Goal: Transaction & Acquisition: Book appointment/travel/reservation

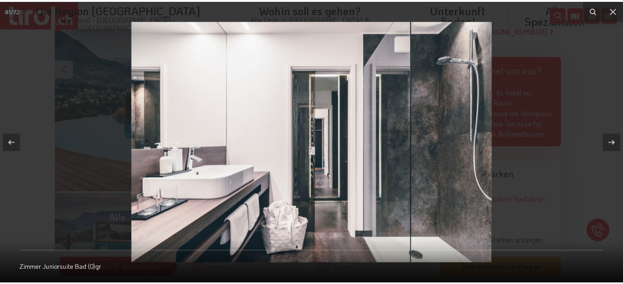
scroll to position [236, 0]
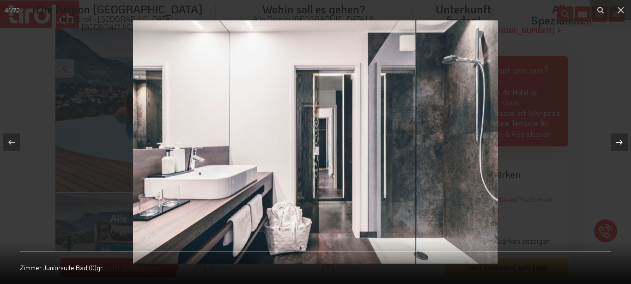
click at [620, 142] on icon at bounding box center [619, 142] width 11 height 11
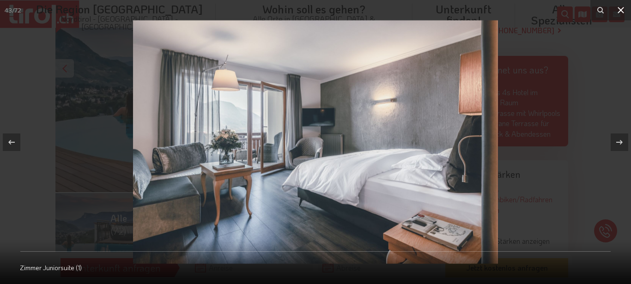
click at [622, 9] on icon at bounding box center [621, 10] width 6 height 6
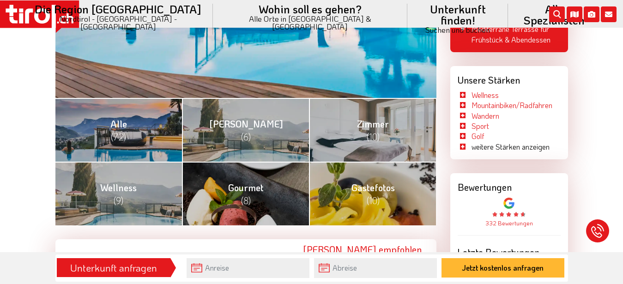
scroll to position [94, 0]
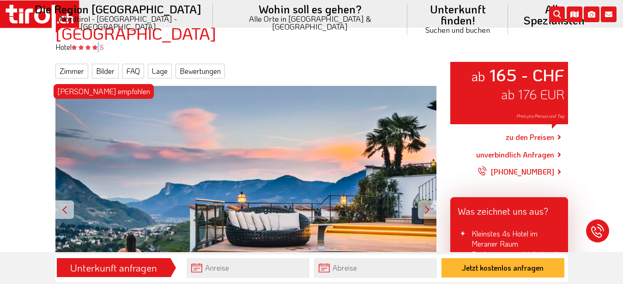
drag, startPoint x: 177, startPoint y: 34, endPoint x: 197, endPoint y: 48, distance: 24.9
click at [197, 48] on body ".st0{fill:#FFFFFF}.st1{fill:#E31017} Die Region Tirol Nordtirol - Südtirol - Os…" at bounding box center [311, 48] width 623 height 284
click at [202, 45] on div "Hotel" at bounding box center [312, 47] width 527 height 10
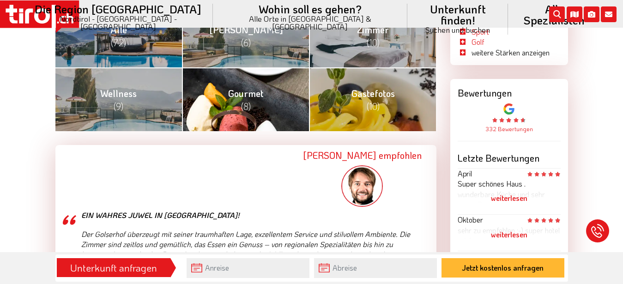
scroll to position [519, 0]
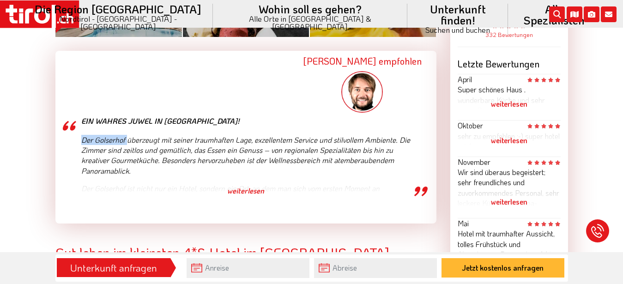
drag, startPoint x: 127, startPoint y: 138, endPoint x: 81, endPoint y: 135, distance: 45.8
click at [81, 135] on p "Der Golserhof überzeugt mit seiner traumhaften Lage, exzellentem Service und st…" at bounding box center [246, 156] width 330 height 42
copy p "Der Golserhof"
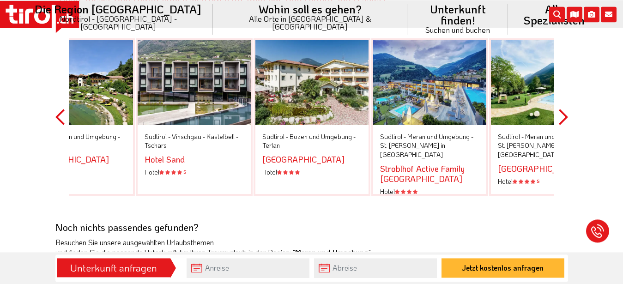
scroll to position [1980, 0]
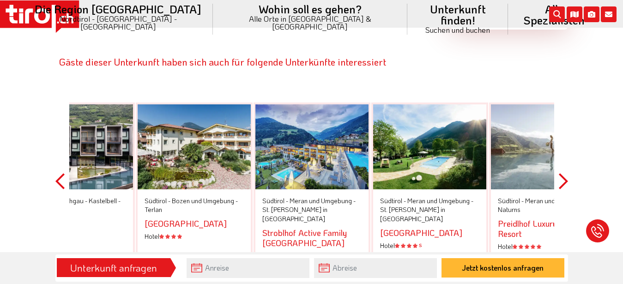
click at [507, 149] on div at bounding box center [547, 146] width 113 height 85
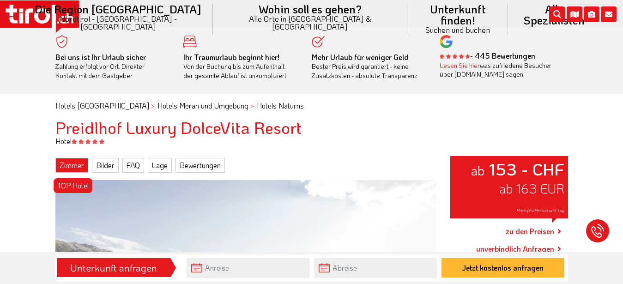
click at [75, 165] on link "Zimmer" at bounding box center [71, 165] width 33 height 15
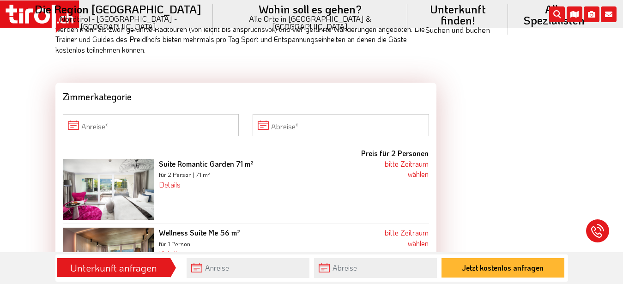
scroll to position [1375, 0]
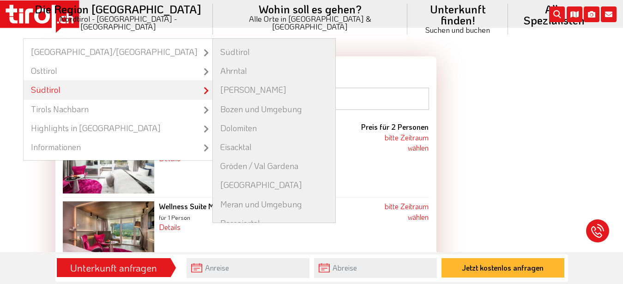
click at [110, 80] on link "Südtirol" at bounding box center [118, 89] width 189 height 19
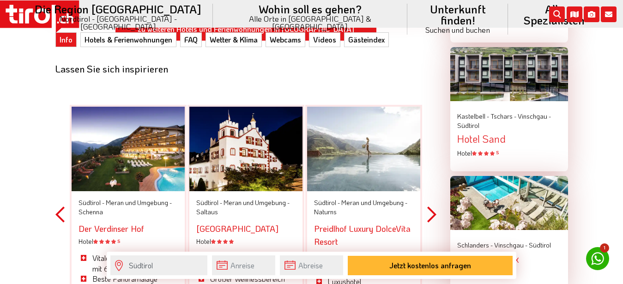
scroll to position [1131, 0]
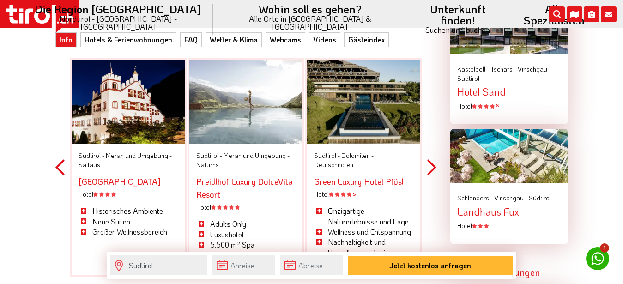
click at [56, 153] on button "Previous" at bounding box center [59, 167] width 9 height 271
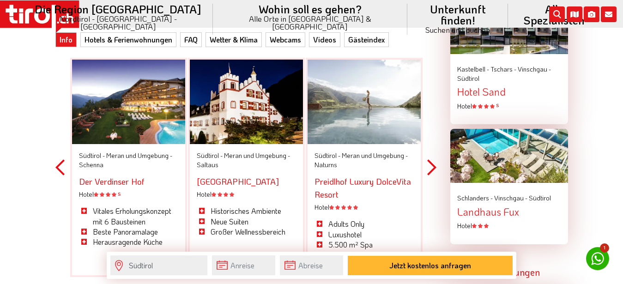
click at [113, 99] on div at bounding box center [128, 102] width 113 height 85
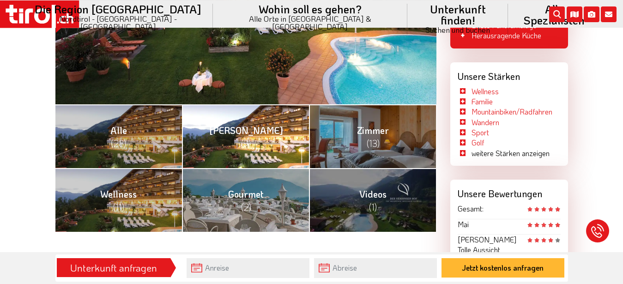
scroll to position [377, 0]
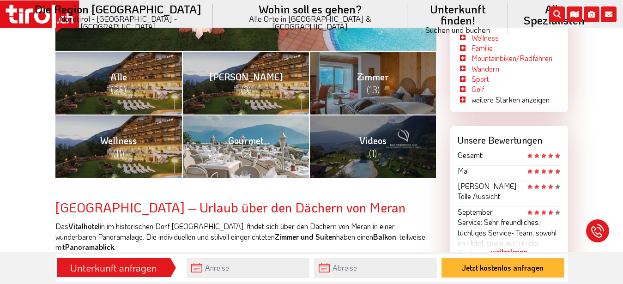
click at [242, 152] on span "(2)" at bounding box center [246, 153] width 10 height 12
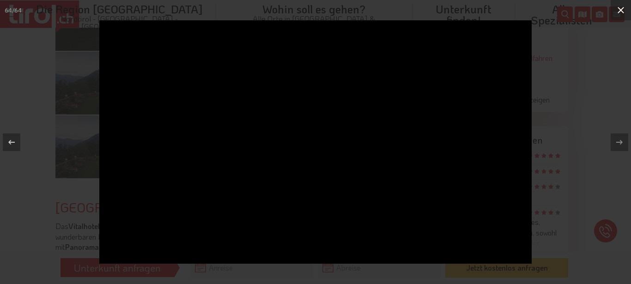
click at [623, 9] on icon at bounding box center [621, 10] width 6 height 6
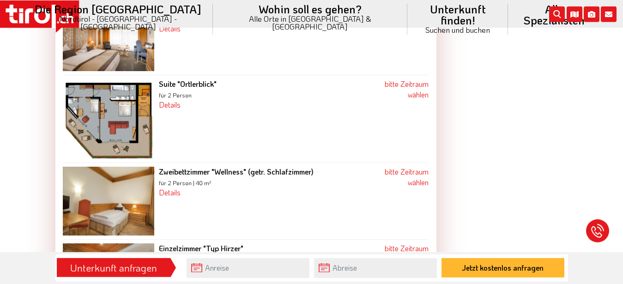
scroll to position [1226, 0]
